Goal: Task Accomplishment & Management: Use online tool/utility

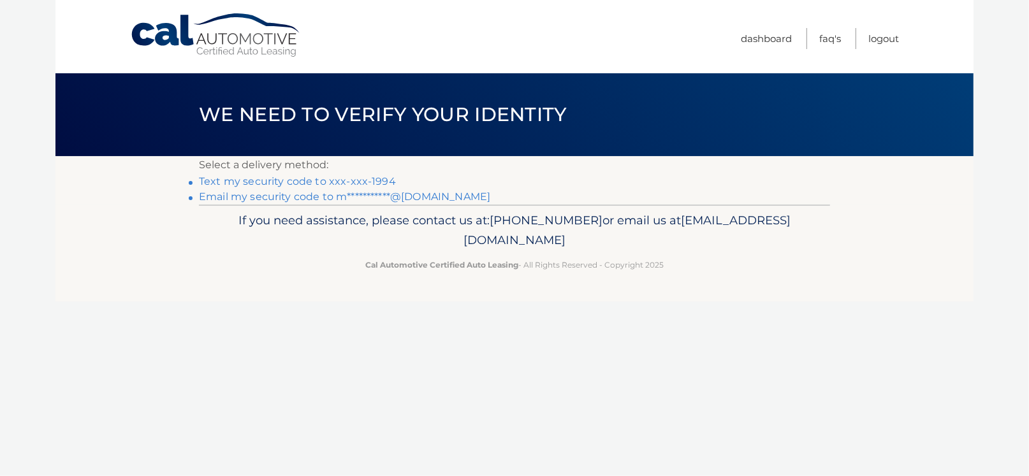
click at [337, 195] on link "**********" at bounding box center [344, 197] width 291 height 12
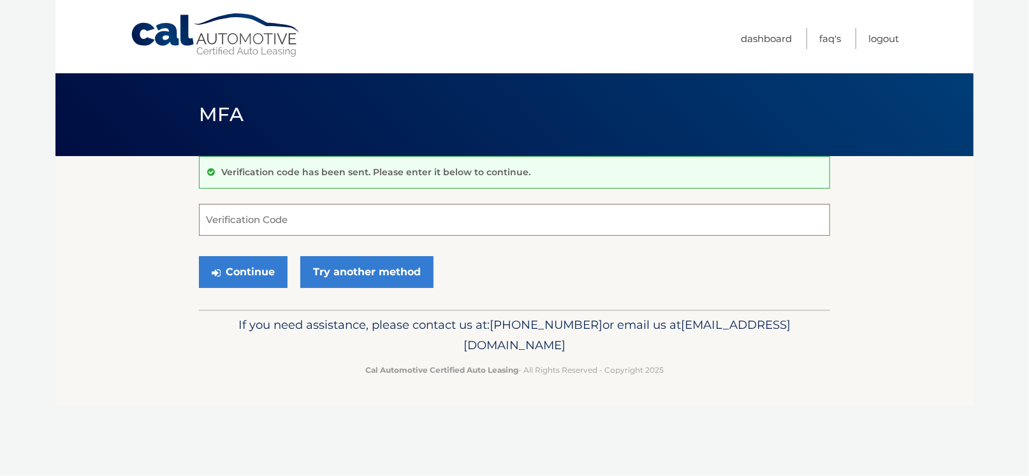
paste input "111504"
type input "111504"
click at [213, 270] on icon "submit" at bounding box center [216, 273] width 9 height 10
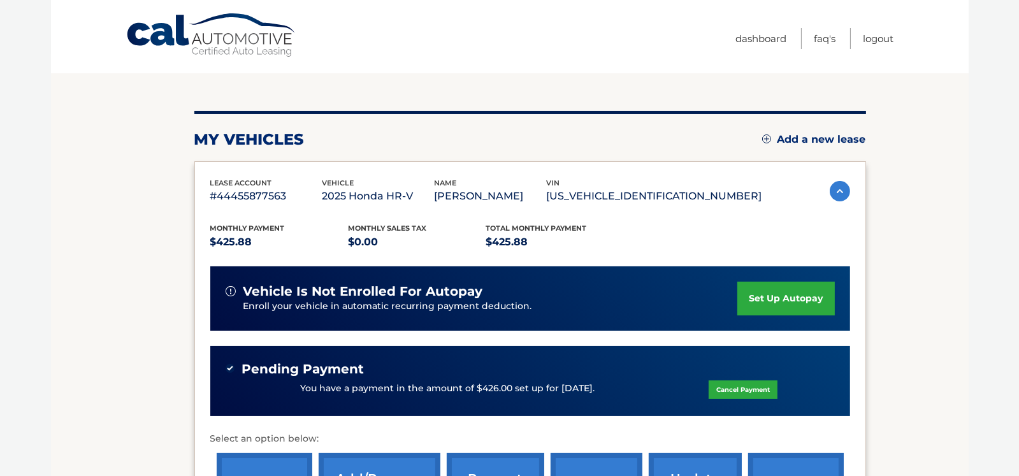
scroll to position [317, 0]
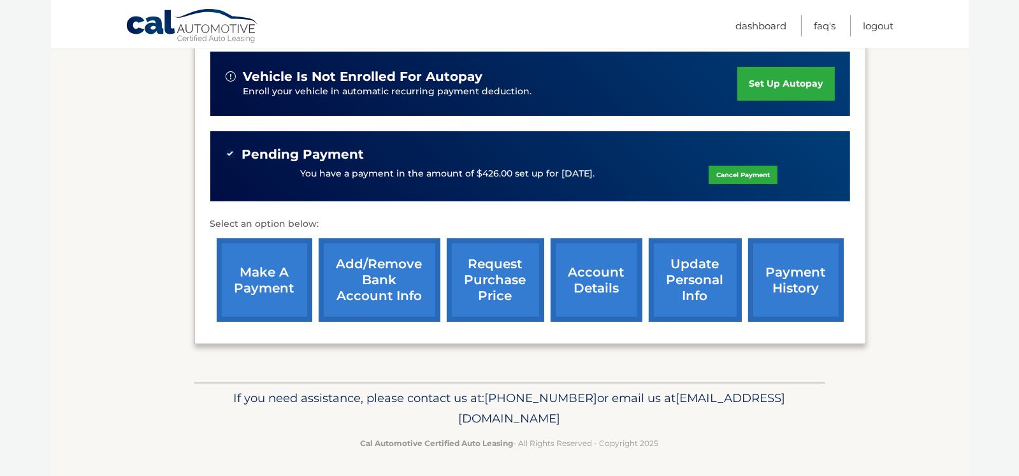
click at [267, 264] on link "make a payment" at bounding box center [265, 279] width 96 height 83
click at [892, 22] on link "Logout" at bounding box center [879, 25] width 31 height 21
